Goal: Task Accomplishment & Management: Complete application form

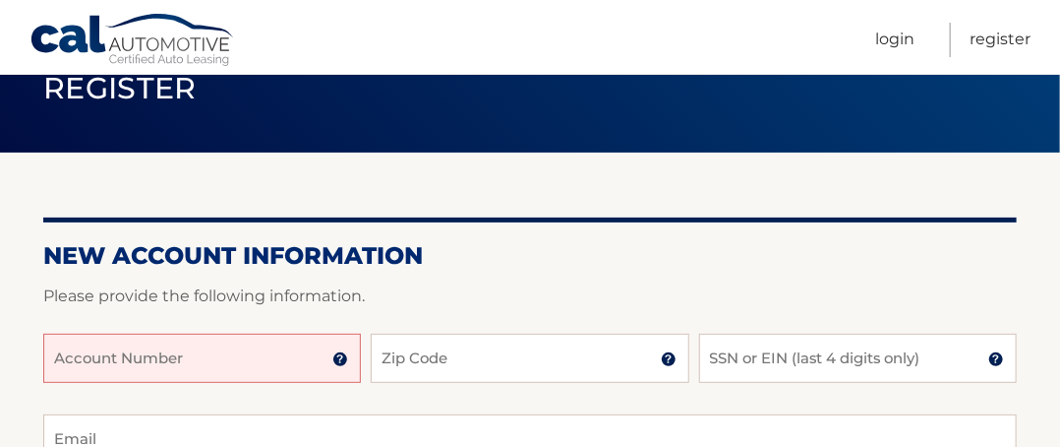
scroll to position [184, 0]
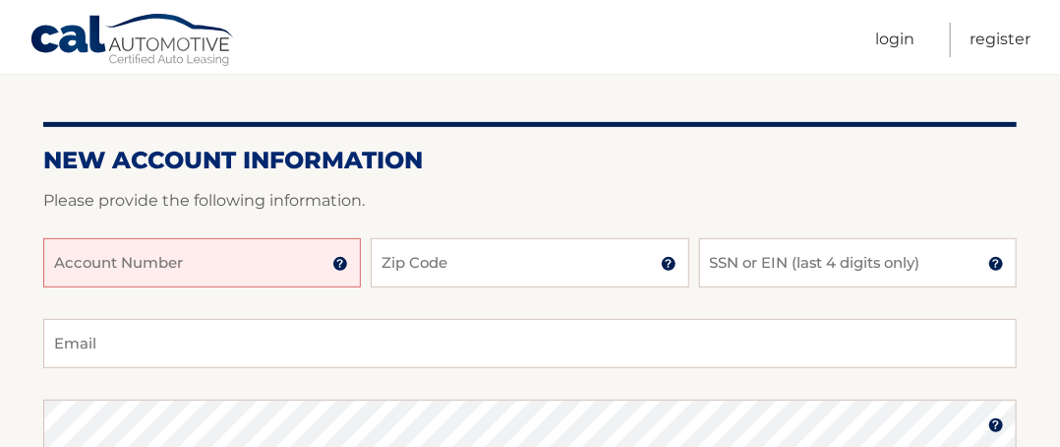
click at [150, 264] on input "Account Number" at bounding box center [202, 262] width 318 height 49
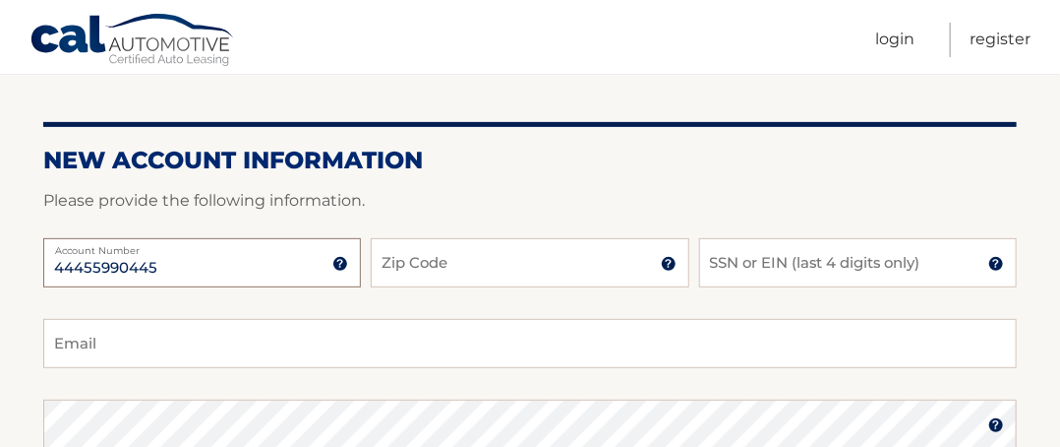
type input "44455990445"
click at [393, 269] on input "Zip Code" at bounding box center [530, 262] width 318 height 49
type input "32174"
click at [736, 261] on input "SSN or EIN (last 4 digits only)" at bounding box center [858, 262] width 318 height 49
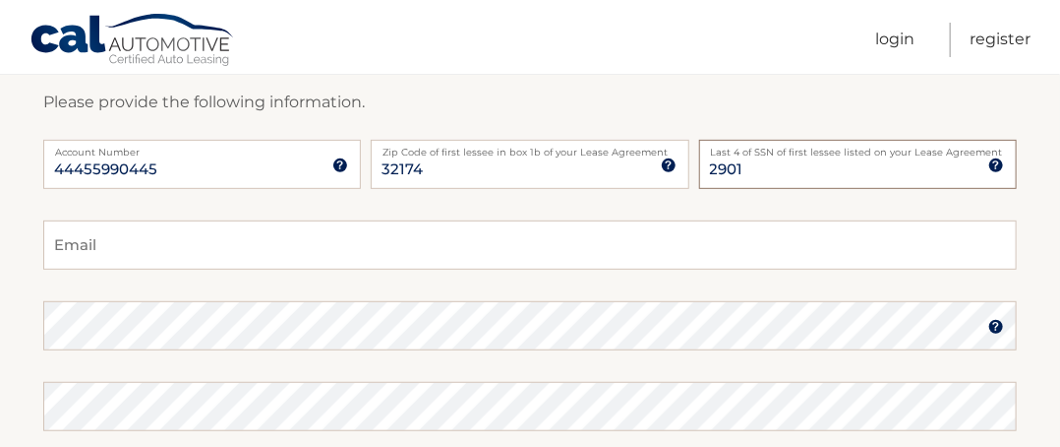
scroll to position [289, 0]
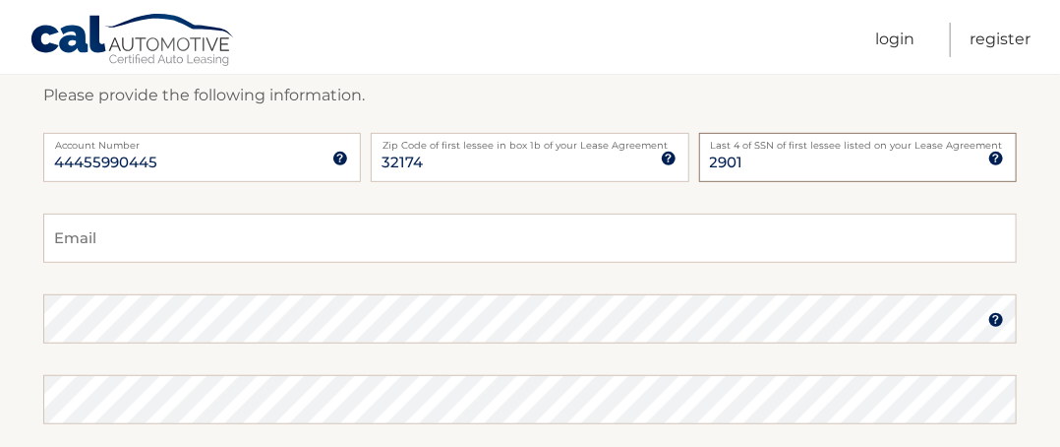
type input "2901"
click at [326, 234] on input "Email" at bounding box center [530, 237] width 974 height 49
click at [209, 250] on input "Email" at bounding box center [530, 237] width 974 height 49
type input "gcoppola@comcast.net"
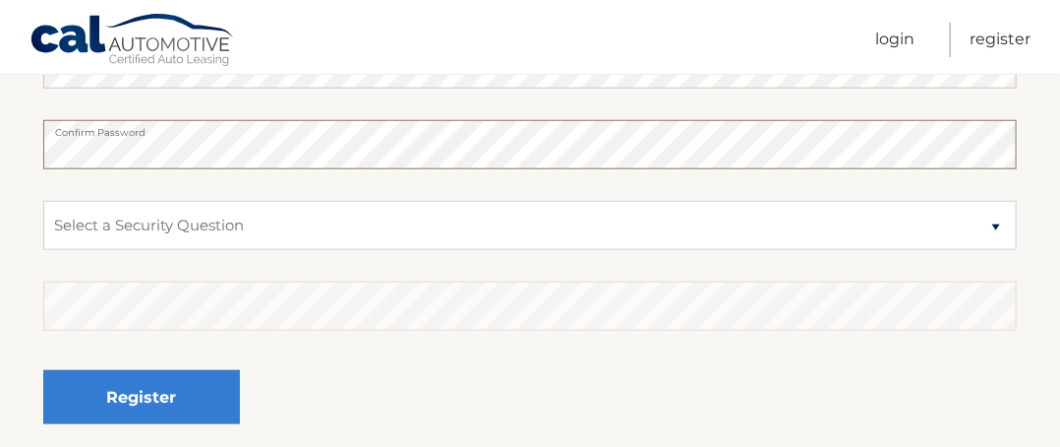
scroll to position [588, 0]
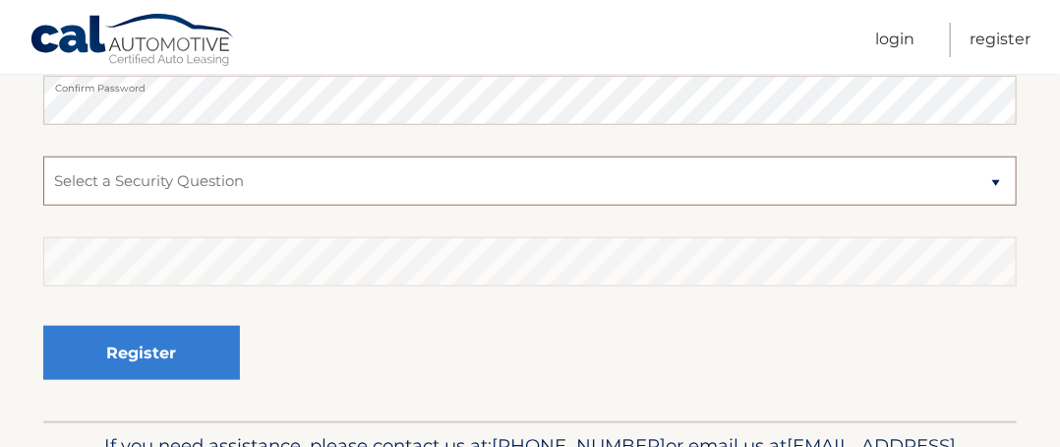
click at [218, 183] on select "Select a Security Question What was the name of your elementary school? What is…" at bounding box center [530, 180] width 974 height 49
select select "2"
click at [43, 156] on select "Select a Security Question What was the name of your elementary school? What is…" at bounding box center [530, 180] width 974 height 49
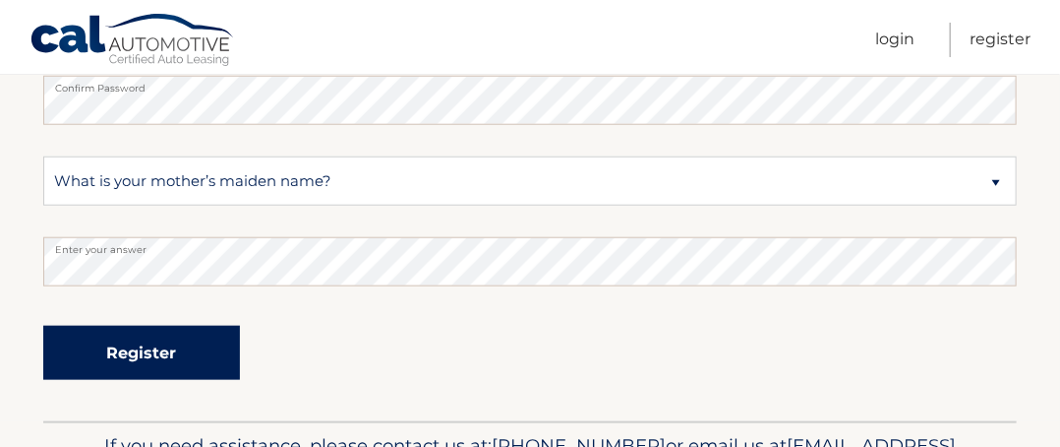
click at [224, 333] on button "Register" at bounding box center [141, 353] width 197 height 54
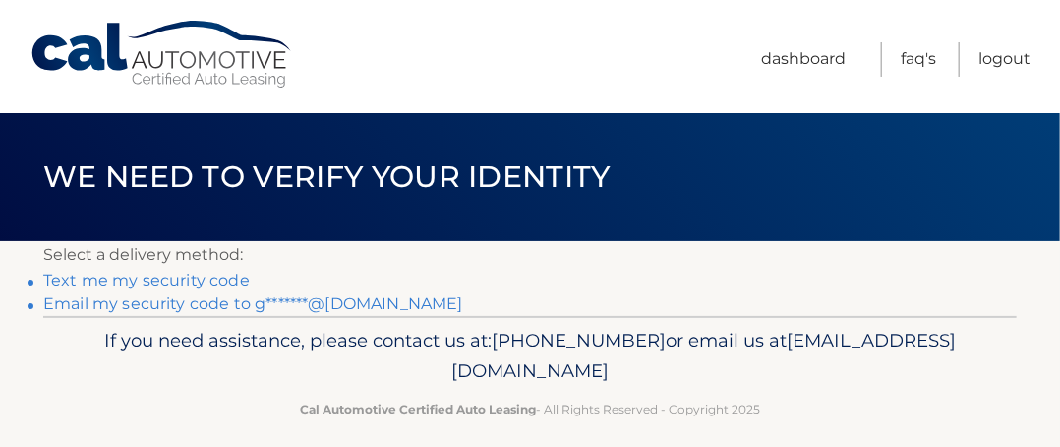
scroll to position [3, 0]
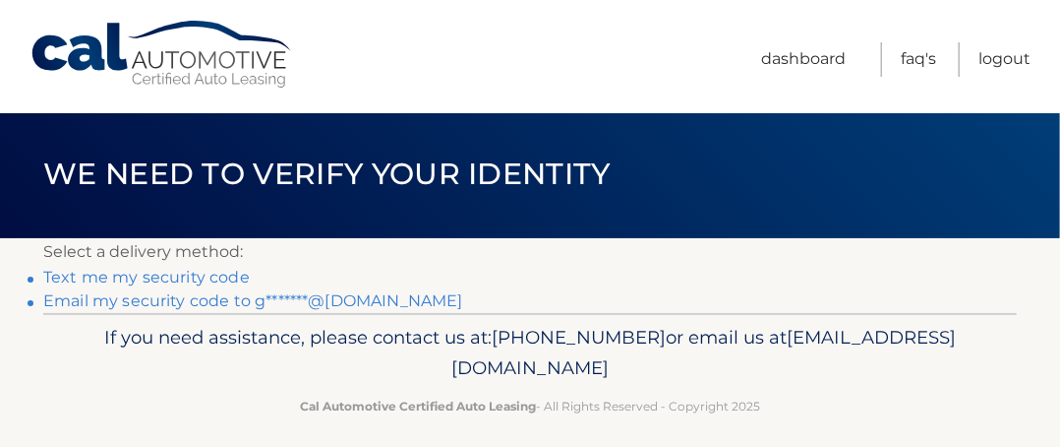
click at [157, 296] on link "Email my security code to g*******@comcast.net" at bounding box center [253, 300] width 420 height 19
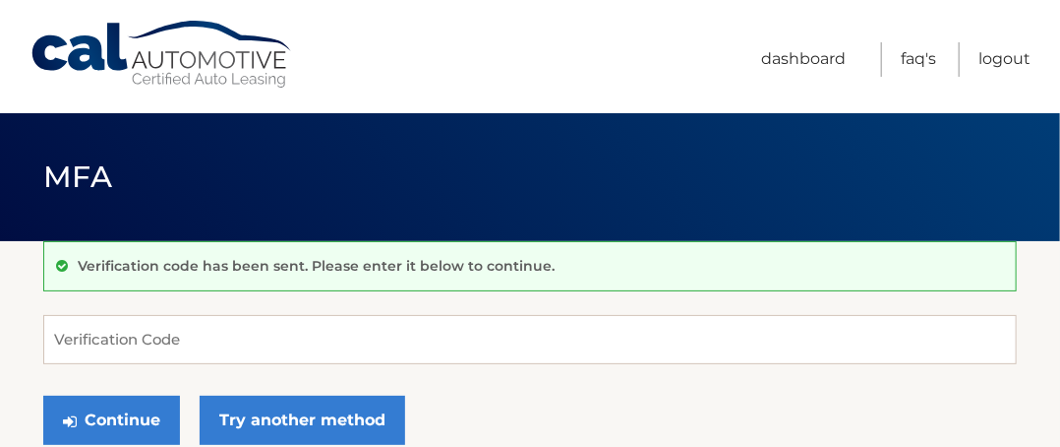
click at [502, 426] on div "Continue Try another method" at bounding box center [530, 421] width 974 height 67
click at [90, 341] on input "Verification Code" at bounding box center [530, 339] width 974 height 49
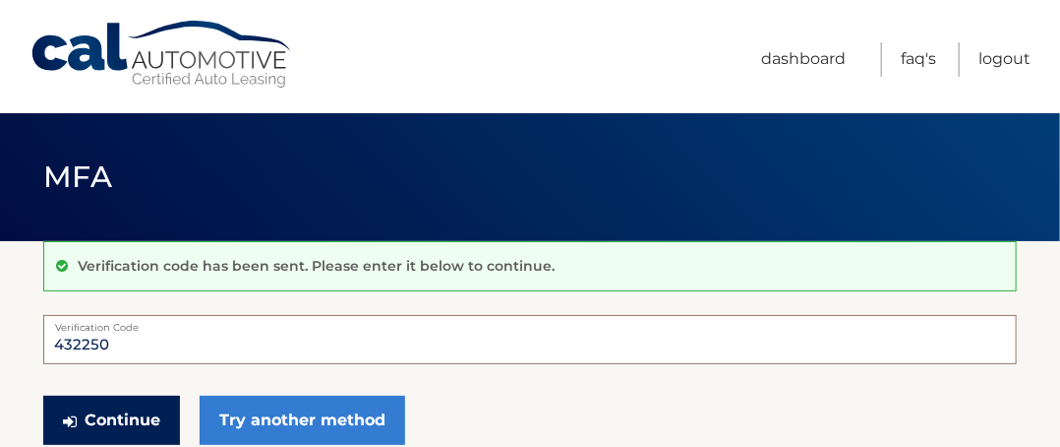
type input "432250"
click at [73, 409] on button "Continue" at bounding box center [111, 419] width 137 height 49
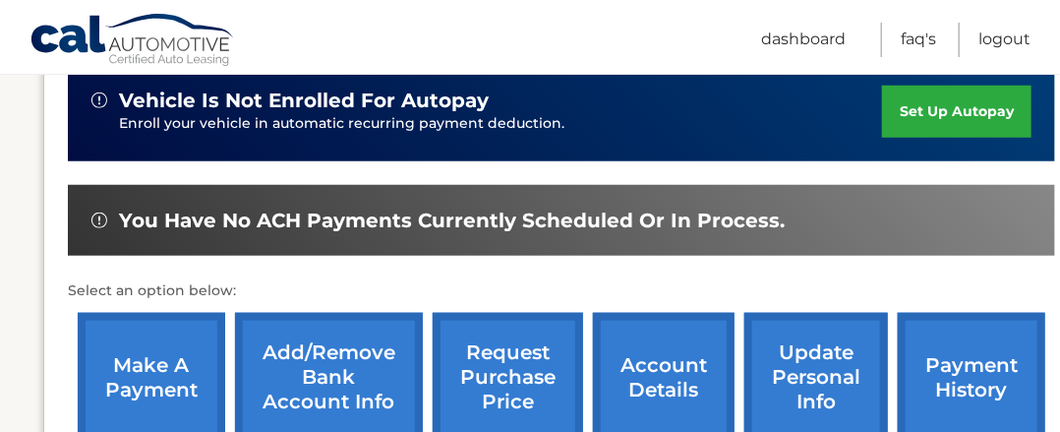
scroll to position [559, 0]
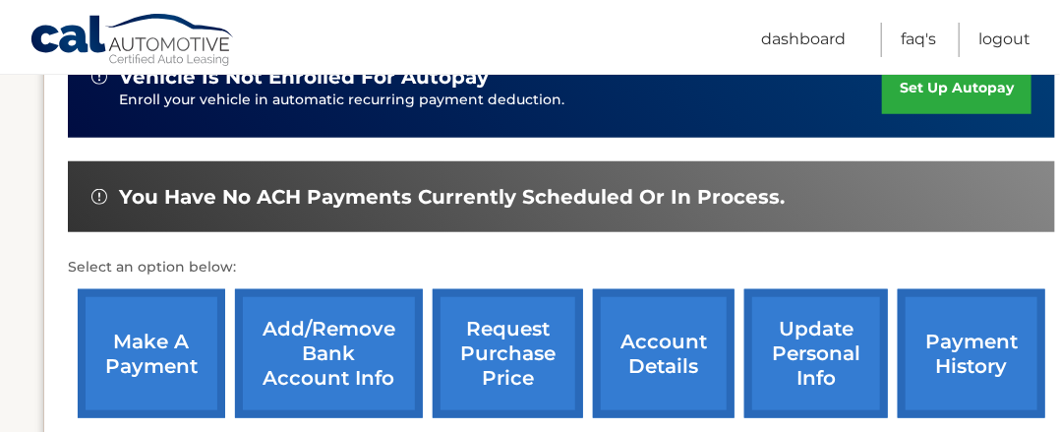
click at [142, 319] on link "make a payment" at bounding box center [152, 353] width 148 height 129
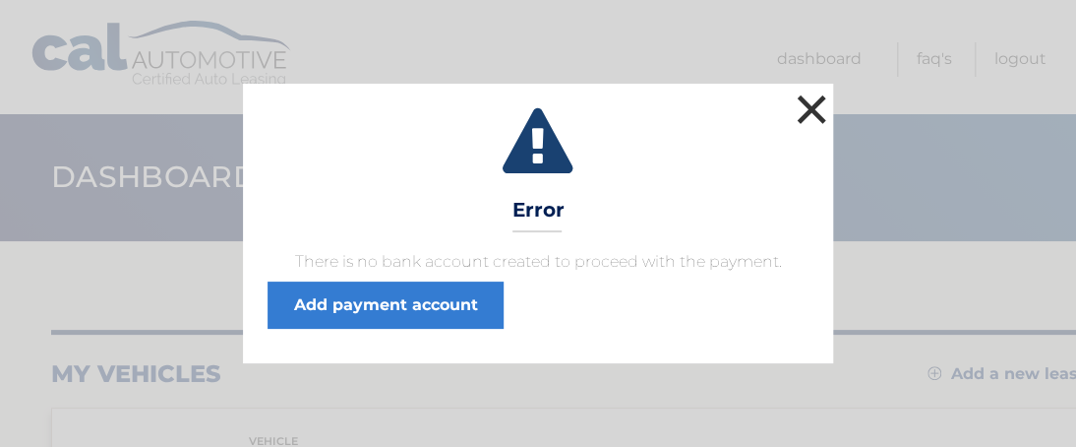
click at [820, 102] on button "×" at bounding box center [811, 109] width 39 height 39
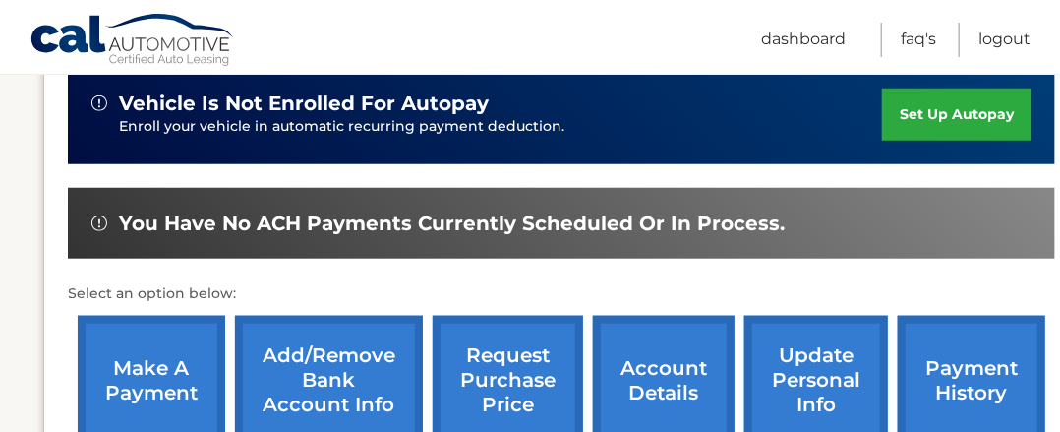
scroll to position [537, 0]
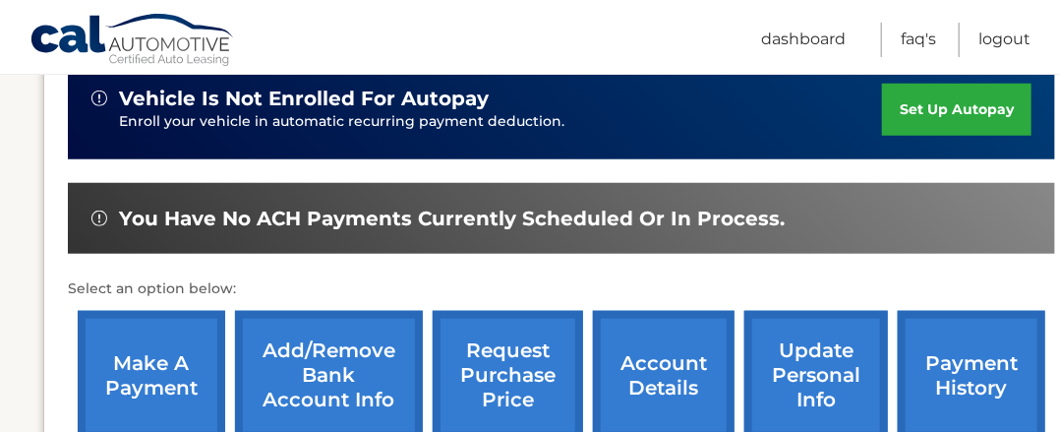
click at [148, 351] on link "make a payment" at bounding box center [152, 375] width 148 height 129
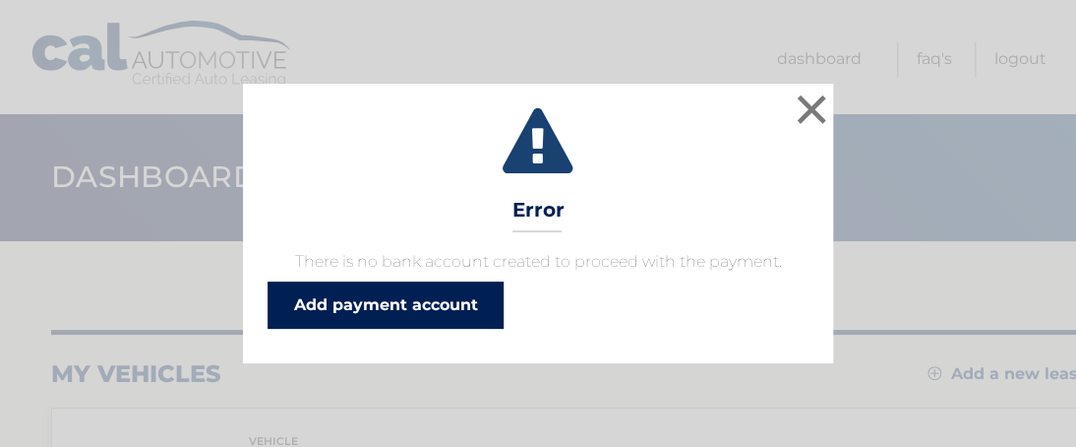
click at [456, 302] on link "Add payment account" at bounding box center [386, 304] width 236 height 47
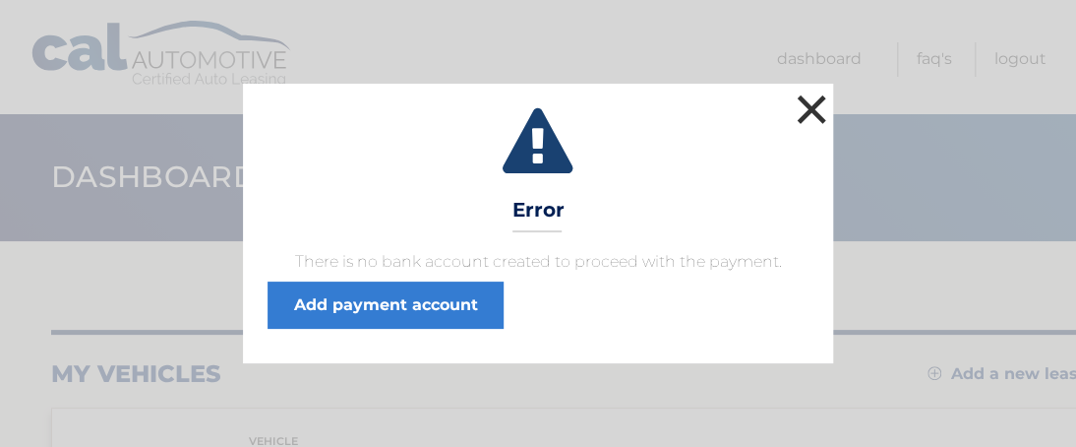
click at [805, 109] on button "×" at bounding box center [811, 109] width 39 height 39
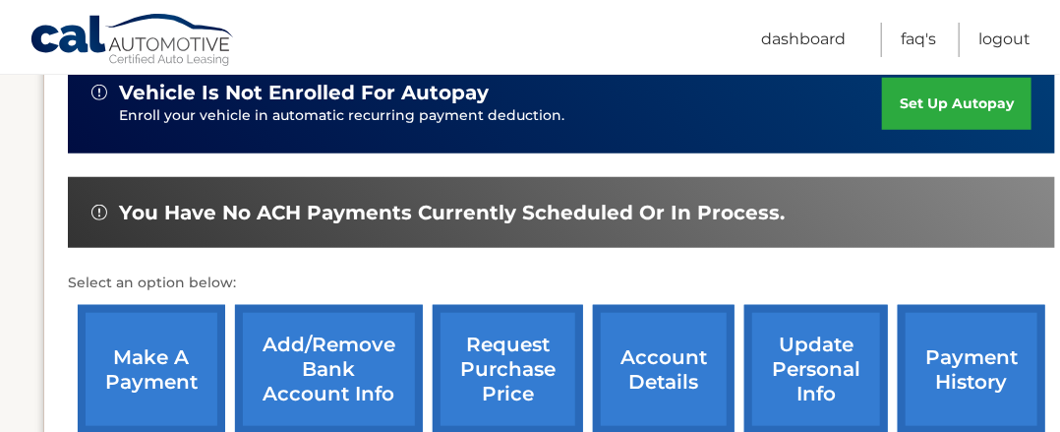
scroll to position [548, 0]
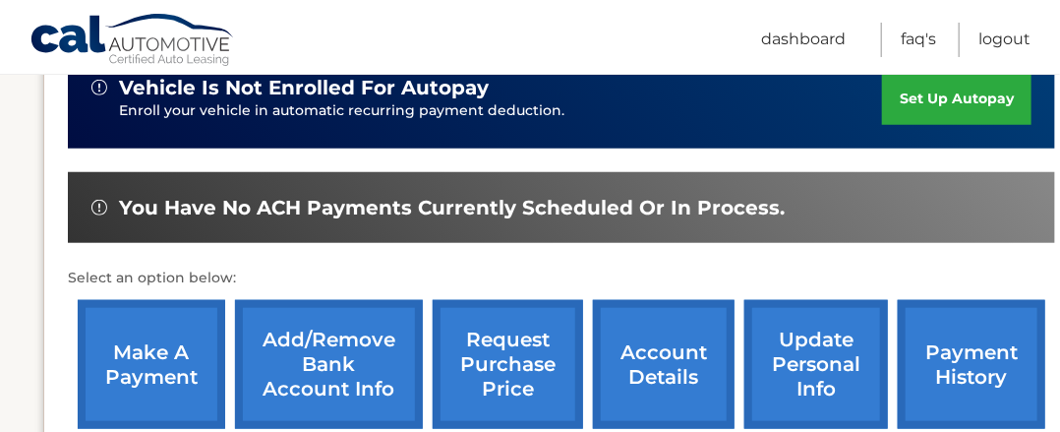
click at [130, 317] on link "make a payment" at bounding box center [152, 364] width 148 height 129
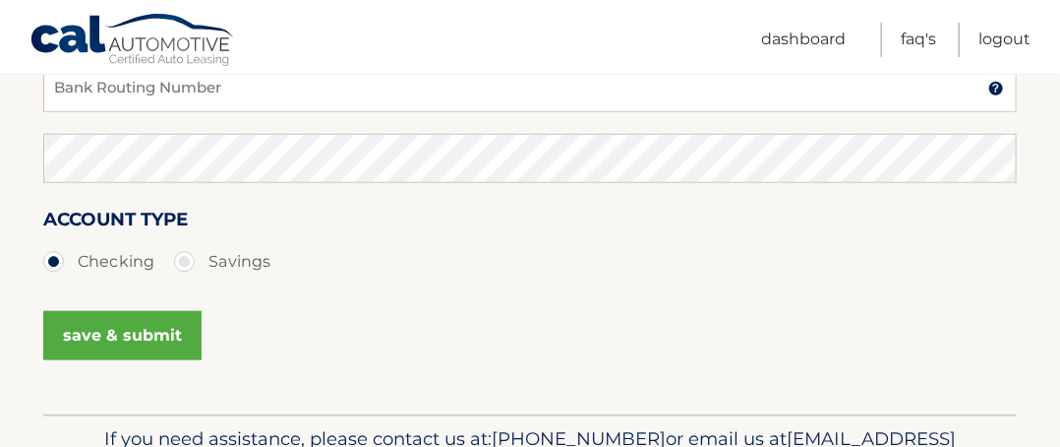
scroll to position [692, 0]
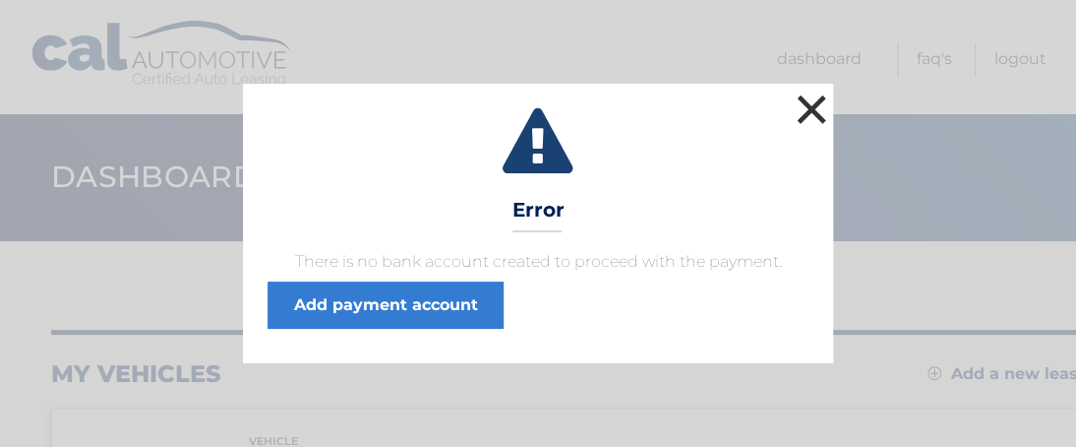
click at [808, 104] on button "×" at bounding box center [811, 109] width 39 height 39
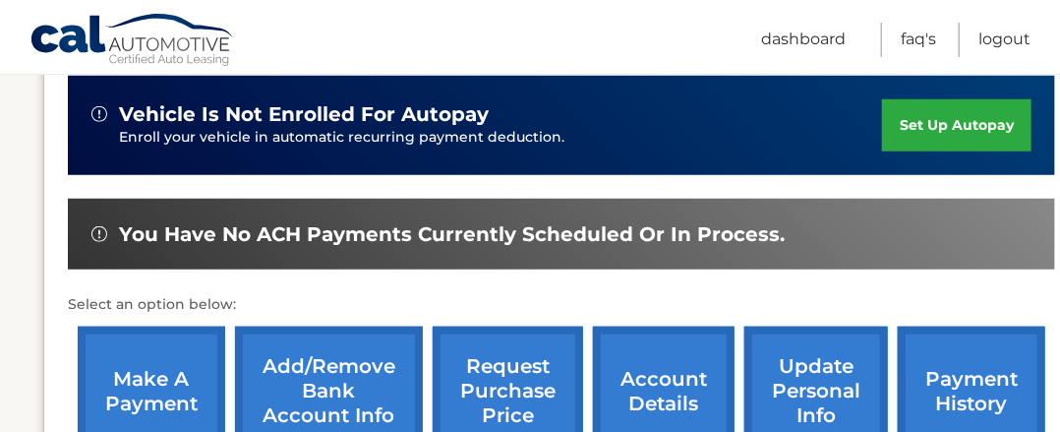
scroll to position [526, 0]
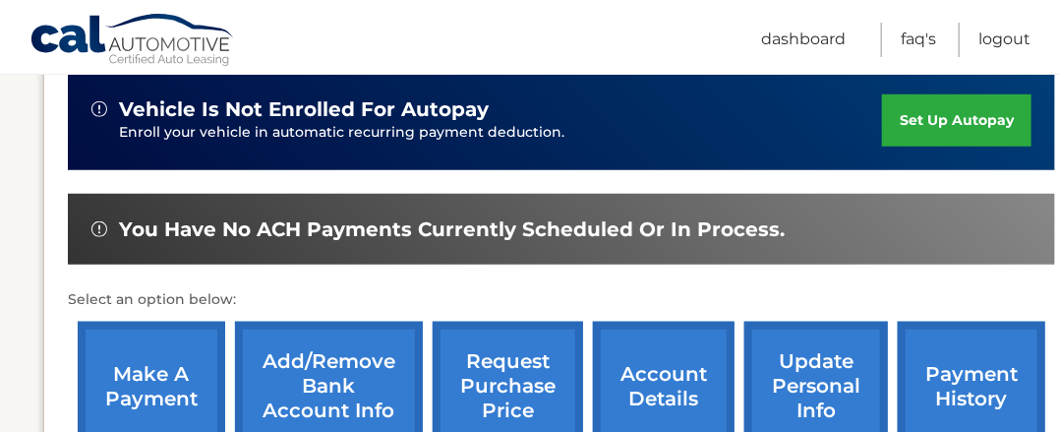
click at [148, 357] on link "make a payment" at bounding box center [152, 386] width 148 height 129
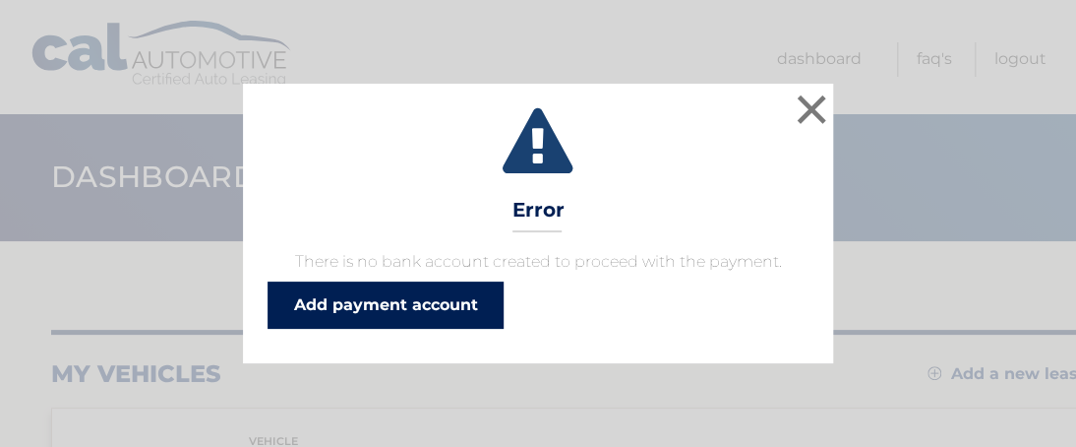
click at [383, 303] on link "Add payment account" at bounding box center [386, 304] width 236 height 47
